Goal: Communication & Community: Answer question/provide support

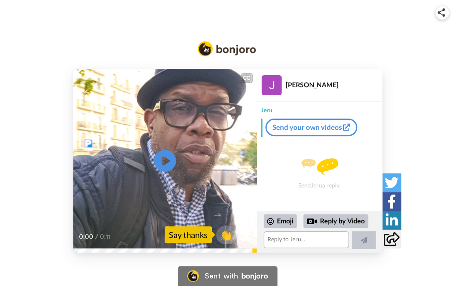
click at [159, 158] on icon at bounding box center [165, 160] width 22 height 22
click at [53, 107] on div "CC Play/Pause 0:11 / 0:11 👏 Say thanks Jeru Davis Jeru Send your own videos Sen…" at bounding box center [227, 161] width 455 height 184
click at [164, 160] on icon "Play/Pause" at bounding box center [165, 161] width 22 height 40
click at [285, 218] on div "Emoji" at bounding box center [279, 220] width 33 height 13
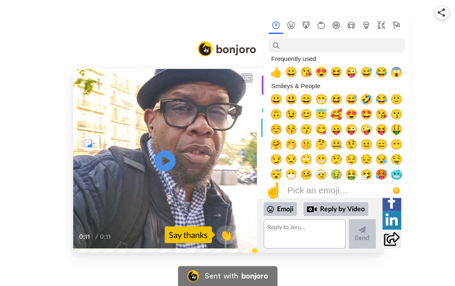
click at [434, 119] on div "CC Play/Pause 0:11 / 0:11 👏 Say thanks Jeru Davis Jeru Send your own videos Sen…" at bounding box center [227, 161] width 455 height 184
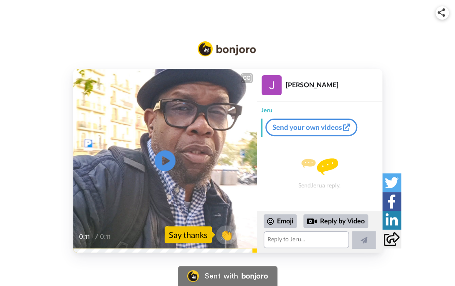
click at [190, 229] on div "Say thanks" at bounding box center [187, 234] width 47 height 17
click at [194, 235] on div "Say thanks" at bounding box center [187, 234] width 47 height 17
click at [388, 40] on div "CC Play/Pause 0:11 / 0:11 👏 Say thanks Jeru Davis Jeru Send your own videos Sen…" at bounding box center [227, 141] width 455 height 224
click at [165, 166] on icon at bounding box center [165, 160] width 22 height 22
click at [220, 234] on span "👏" at bounding box center [226, 234] width 26 height 17
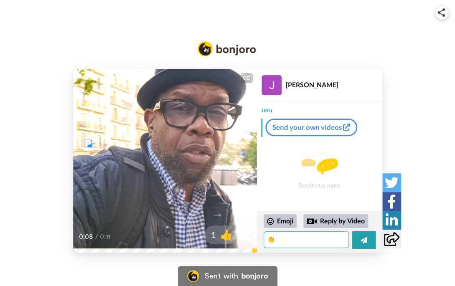
click at [300, 236] on textarea "👏" at bounding box center [305, 239] width 85 height 17
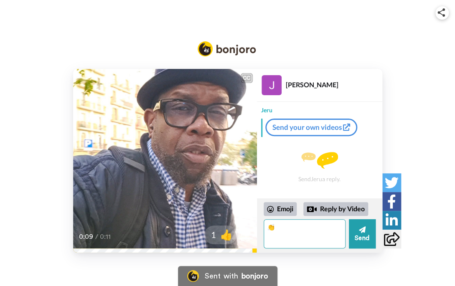
type textarea "👏"
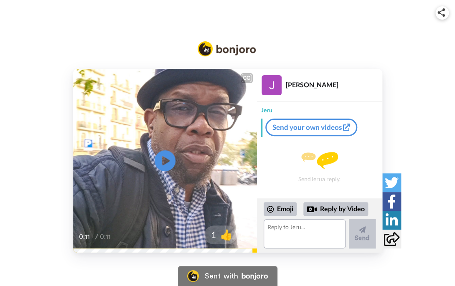
click at [390, 127] on div "CC Play/Pause 0:11 / 0:11 1 👍 Jeru Davis Jeru Send your own videos Send Jeru a …" at bounding box center [227, 161] width 455 height 184
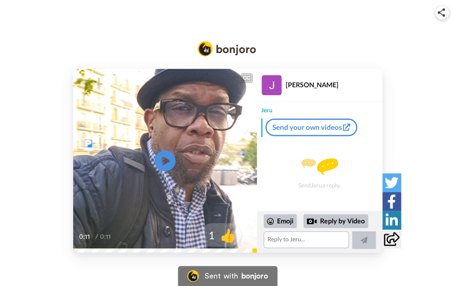
click at [207, 232] on span "1" at bounding box center [207, 235] width 15 height 15
click at [209, 235] on span "2" at bounding box center [207, 235] width 15 height 15
click at [209, 236] on span "3" at bounding box center [207, 235] width 15 height 15
click at [209, 236] on span "4" at bounding box center [207, 235] width 15 height 15
click at [209, 236] on span "5" at bounding box center [207, 235] width 15 height 15
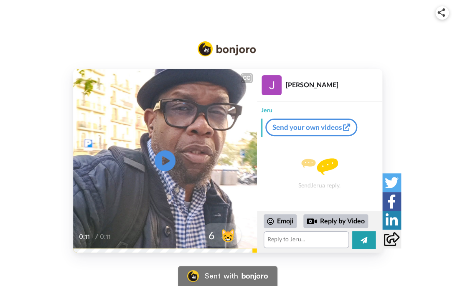
click at [209, 236] on span "6" at bounding box center [207, 235] width 15 height 15
click at [209, 236] on span "7" at bounding box center [207, 235] width 15 height 15
click at [209, 236] on span "9" at bounding box center [207, 235] width 15 height 15
click at [339, 240] on textarea "👍🔥😁🤩🤗😸🤝✅👊" at bounding box center [305, 239] width 85 height 17
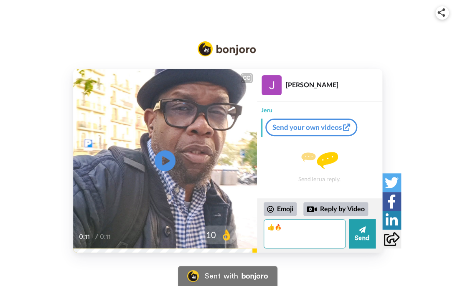
type textarea "👍"
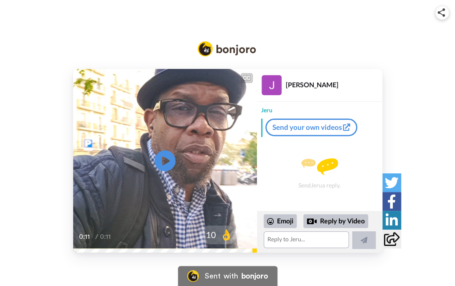
click at [259, 42] on div at bounding box center [227, 49] width 104 height 28
click at [162, 152] on icon at bounding box center [165, 160] width 22 height 22
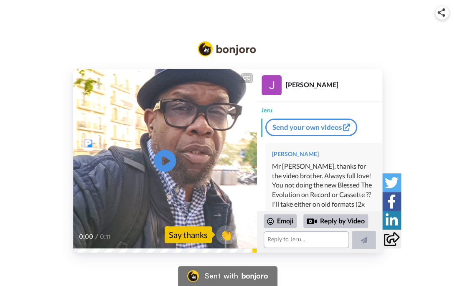
click at [162, 157] on icon "Play/Pause" at bounding box center [165, 161] width 22 height 40
click at [197, 235] on div "Say thanks" at bounding box center [187, 234] width 47 height 17
click at [220, 234] on span "👏" at bounding box center [226, 234] width 26 height 17
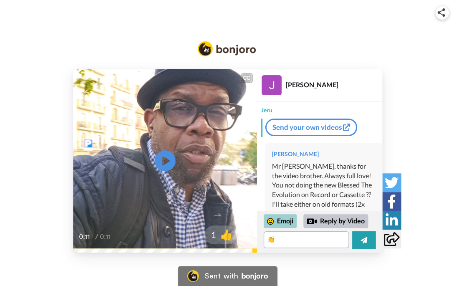
click at [273, 216] on div "Emoji" at bounding box center [279, 220] width 33 height 13
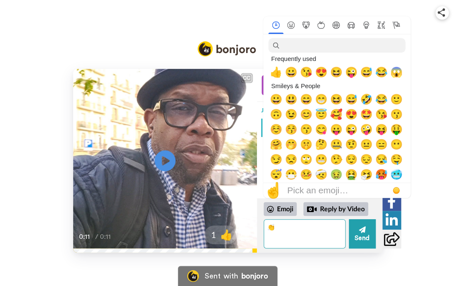
click at [277, 225] on textarea "👏" at bounding box center [304, 233] width 82 height 29
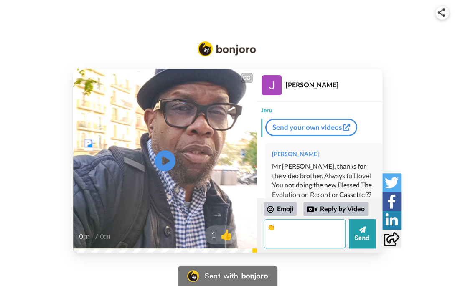
type textarea "👏"
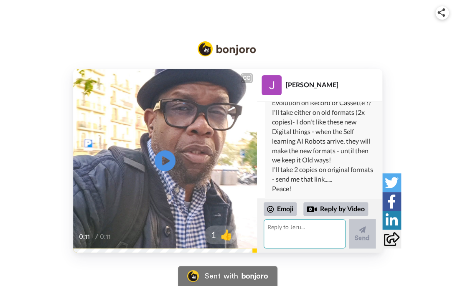
scroll to position [98, 0]
